Goal: Task Accomplishment & Management: Manage account settings

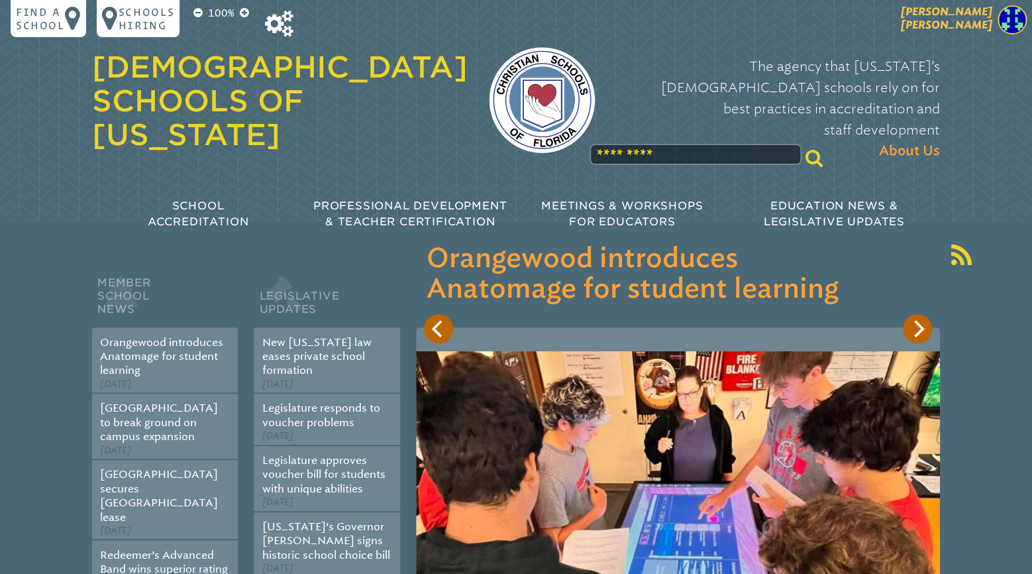
click at [968, 25] on span "[PERSON_NAME]" at bounding box center [946, 18] width 91 height 26
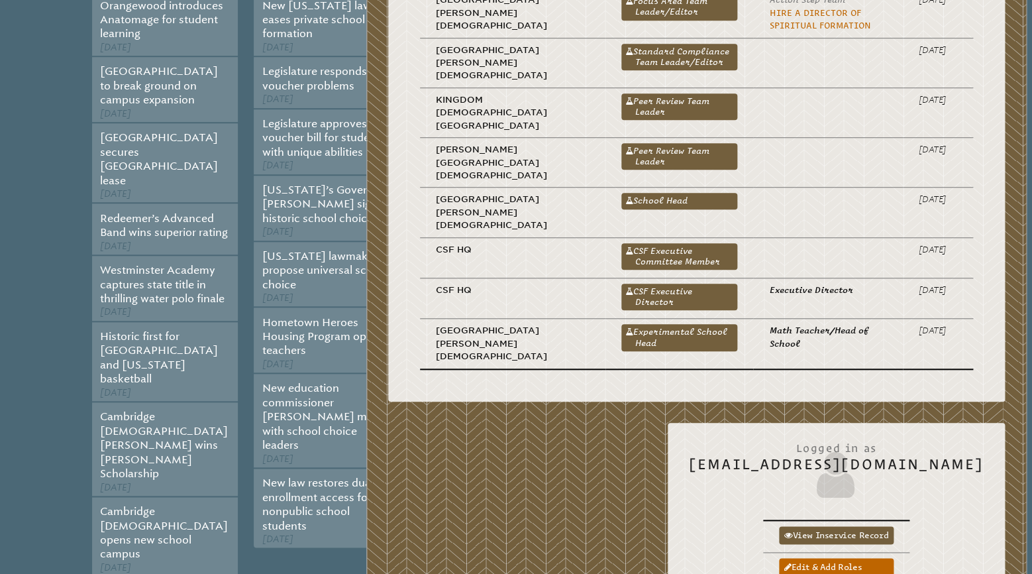
scroll to position [348, 0]
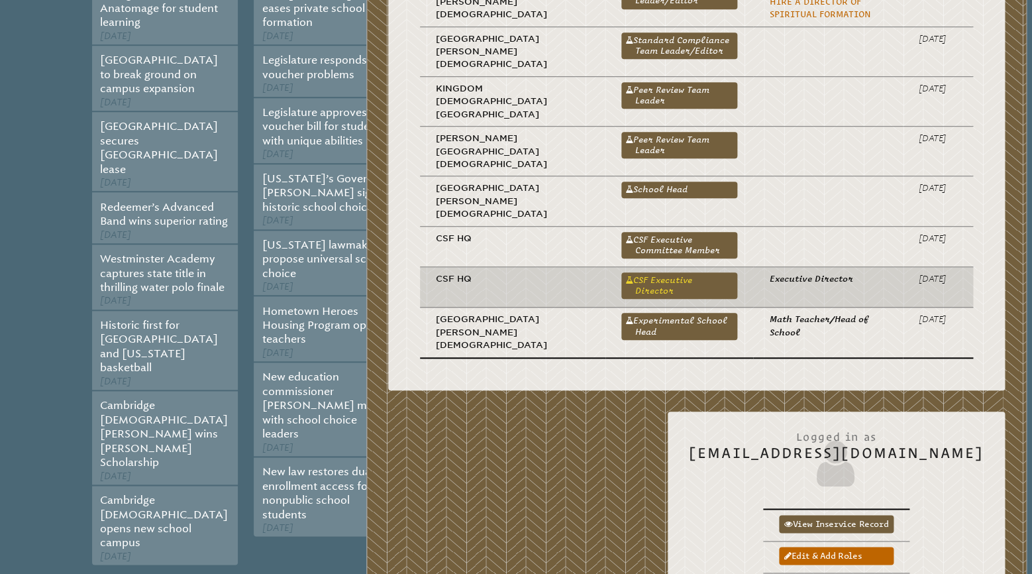
click at [621, 272] on link "CSF Executive Director" at bounding box center [679, 285] width 116 height 26
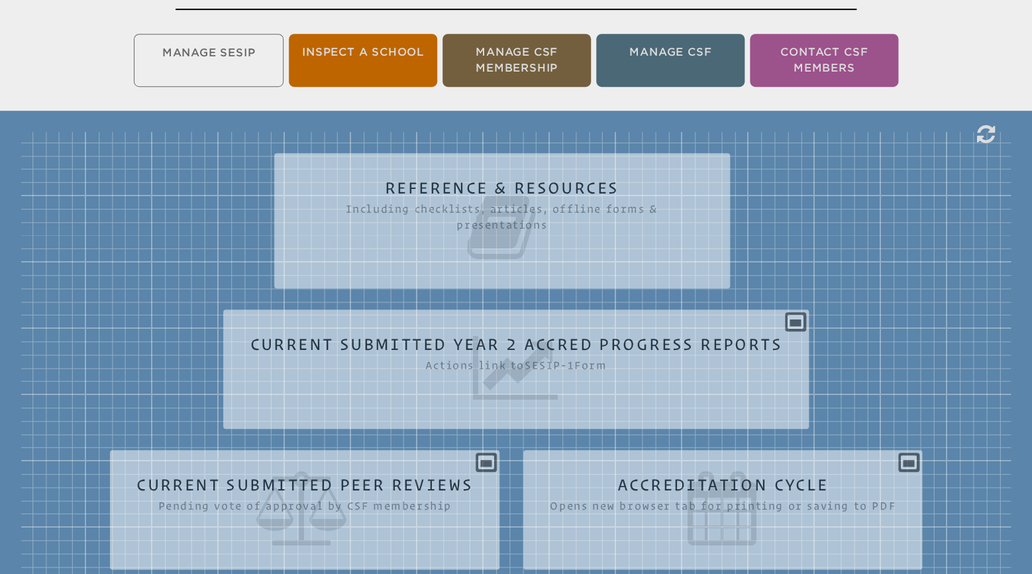
scroll to position [70, 0]
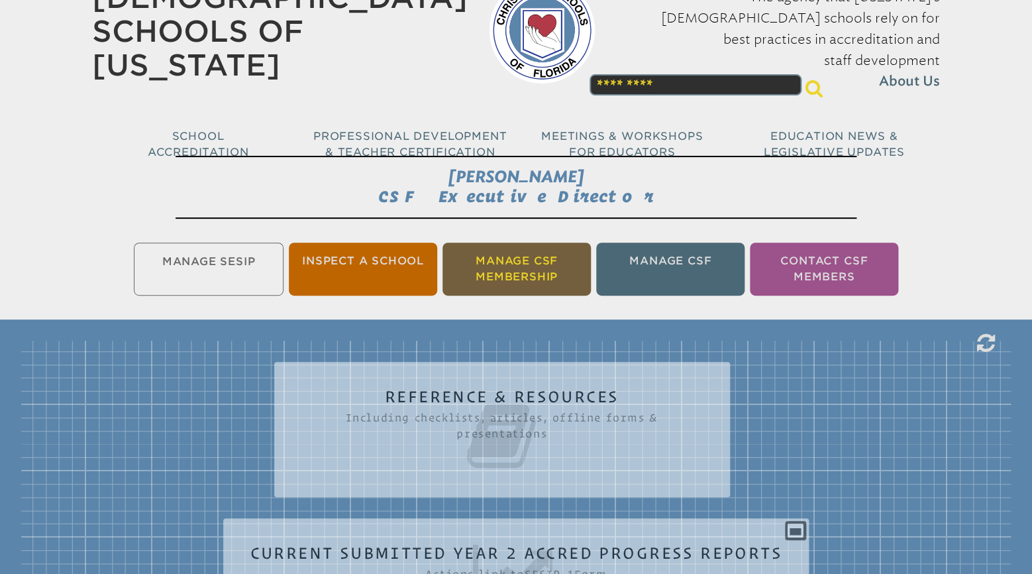
click at [543, 268] on li "Manage CSF Membership" at bounding box center [516, 268] width 148 height 53
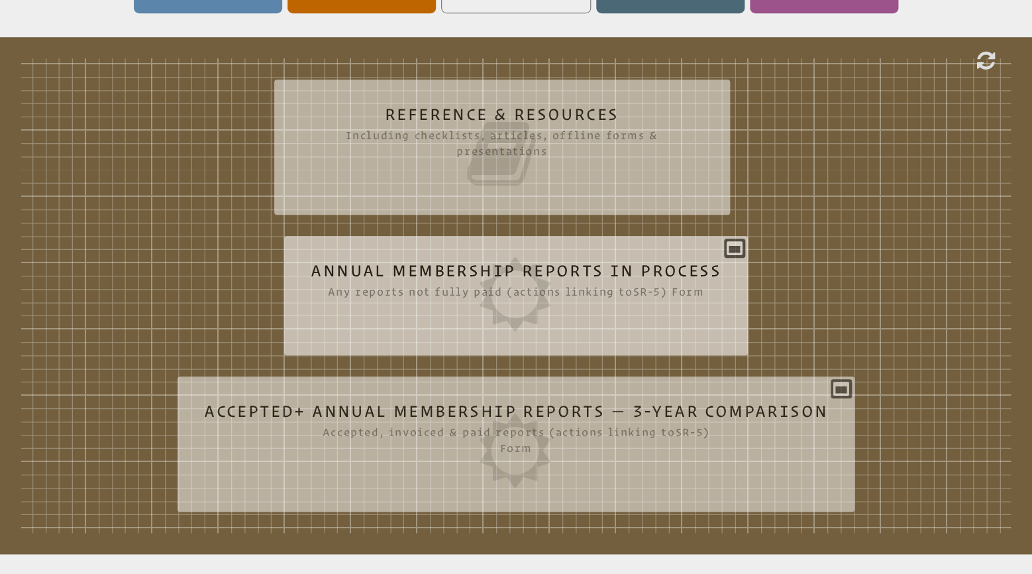
scroll to position [358, 0]
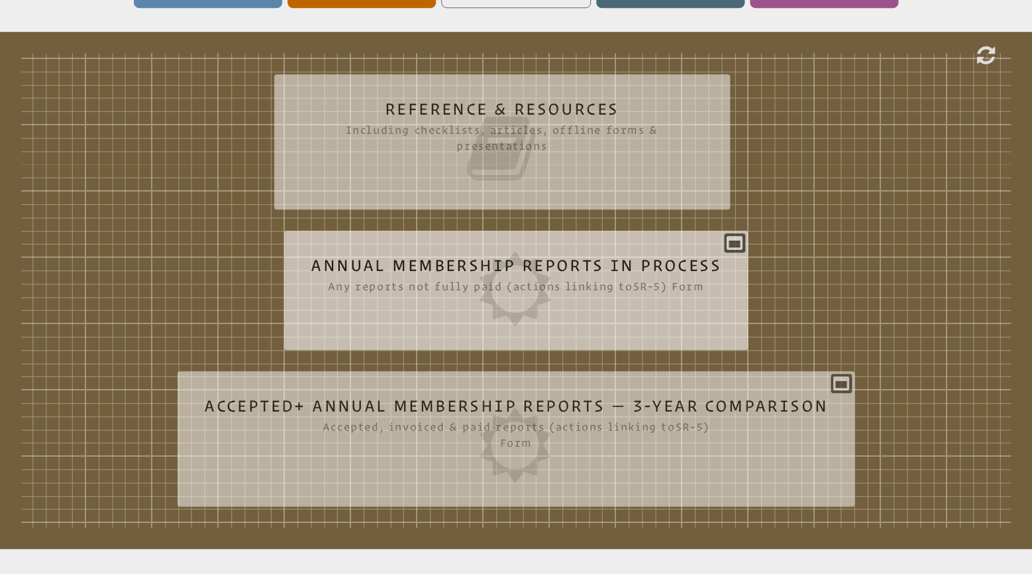
click at [733, 241] on div "Annual Membership Reports in Process Any reports not fully paid (actions linkin…" at bounding box center [515, 284] width 463 height 87
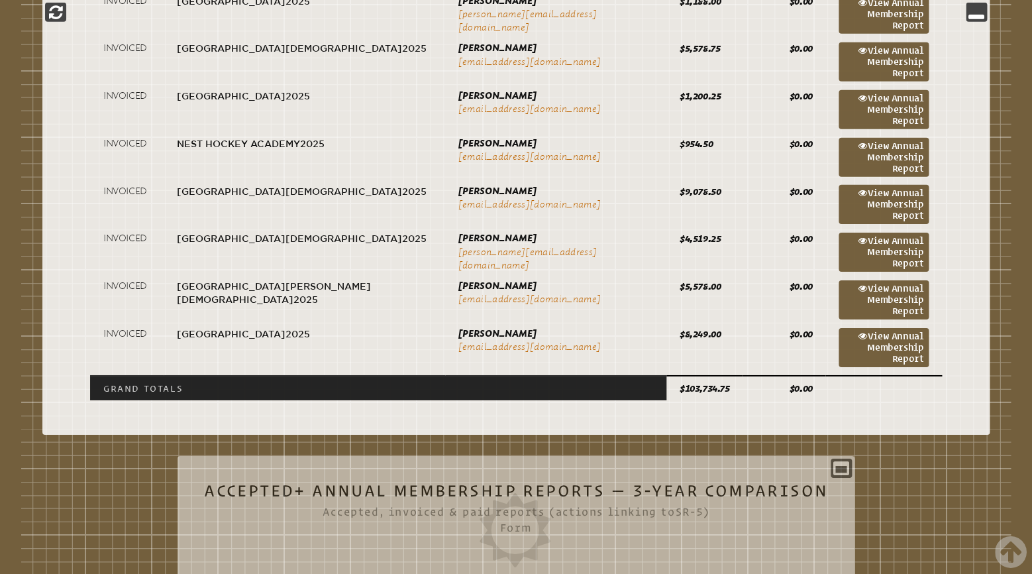
scroll to position [1889, 0]
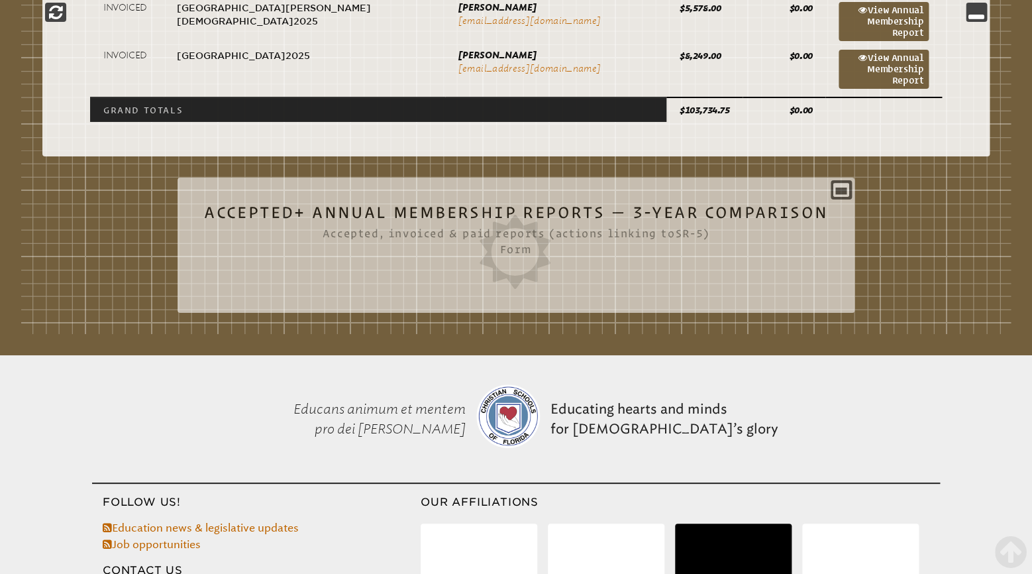
click at [582, 212] on h2 "Accepted+ Annual Membership Reports — 3-Year Comparison Accepted, invoiced & pa…" at bounding box center [516, 246] width 624 height 85
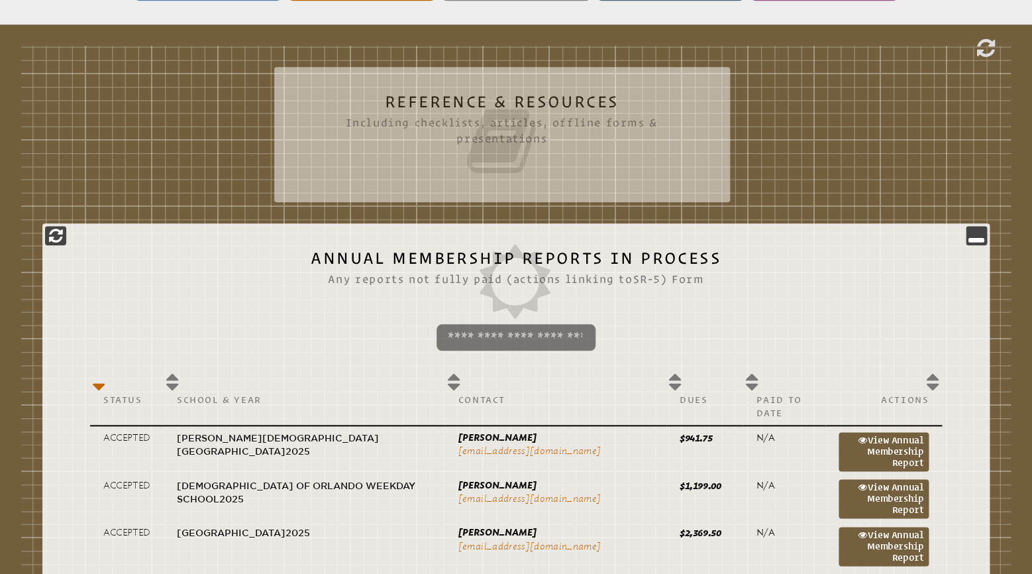
scroll to position [497, 0]
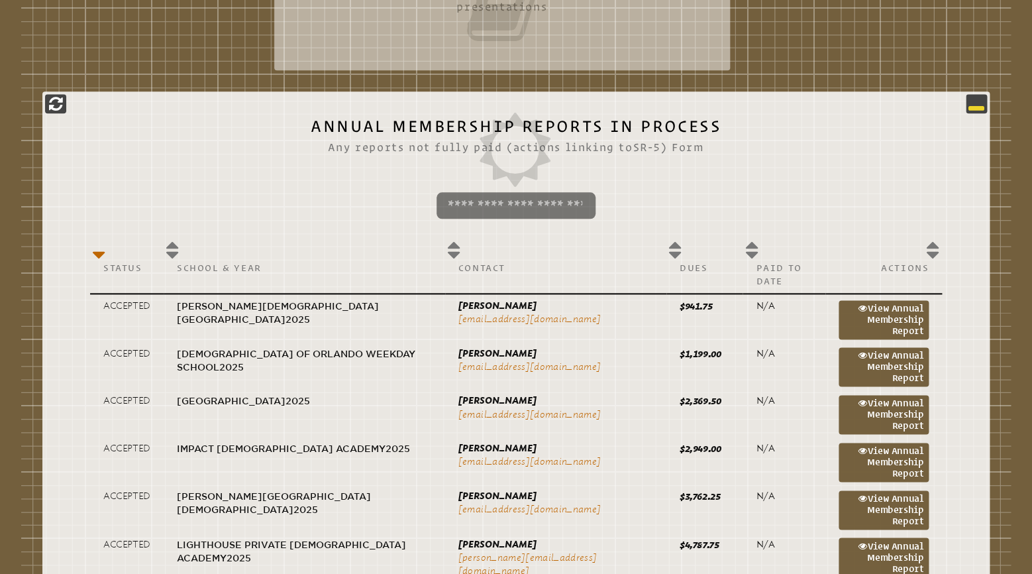
click at [976, 101] on icon at bounding box center [976, 103] width 16 height 16
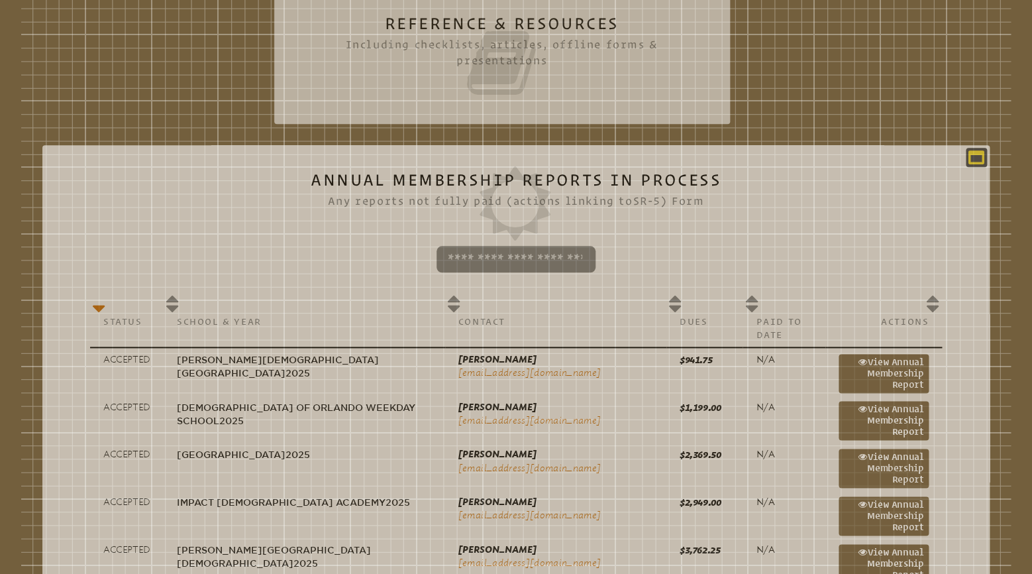
scroll to position [437, 0]
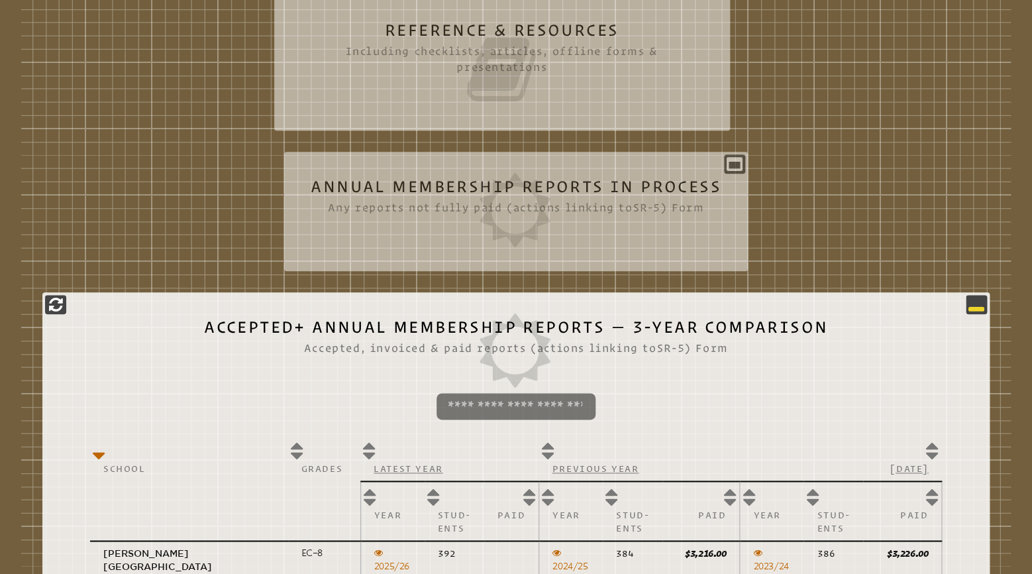
click at [976, 305] on icon at bounding box center [976, 304] width 16 height 16
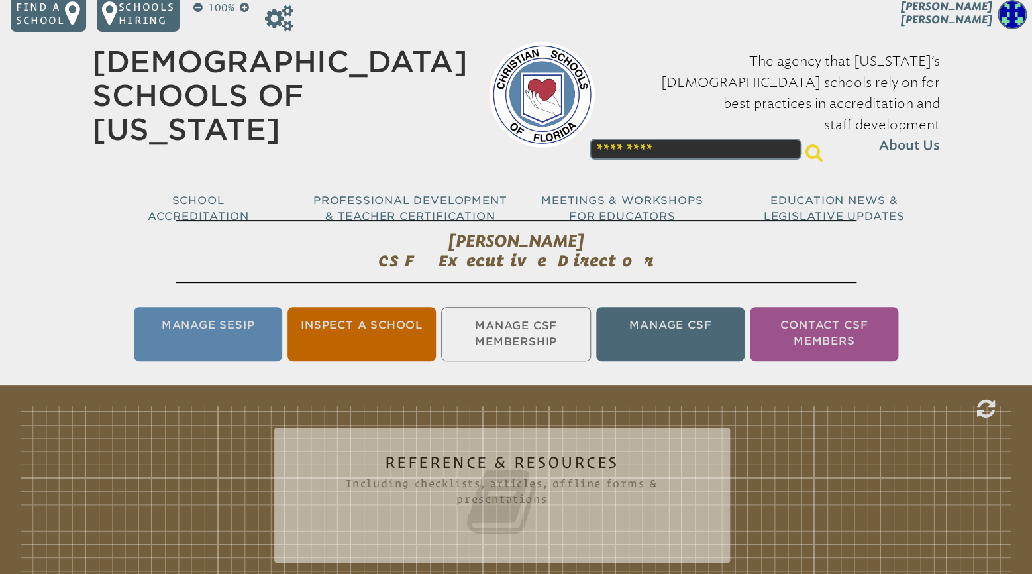
scroll to position [0, 0]
